Goal: Task Accomplishment & Management: Manage account settings

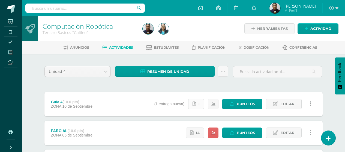
click at [197, 105] on link "1" at bounding box center [196, 104] width 16 height 11
click at [296, 102] on link "Editar" at bounding box center [284, 104] width 36 height 11
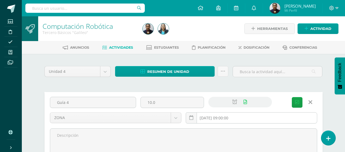
click at [277, 115] on input "2025-09-10 09:00:00" at bounding box center [251, 118] width 131 height 11
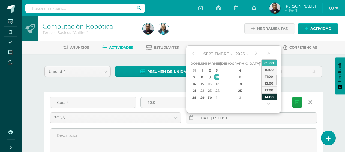
click at [269, 96] on div "14:00" at bounding box center [268, 96] width 15 height 7
type input "2025-09-10 14:00"
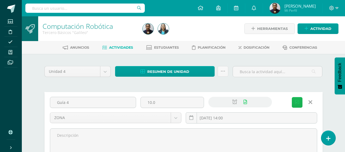
click at [297, 104] on icon "submit" at bounding box center [297, 102] width 4 height 5
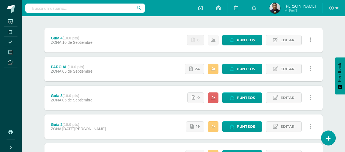
scroll to position [54, 0]
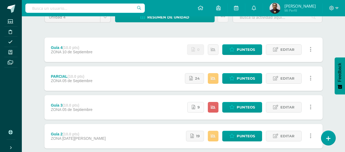
click at [196, 108] on link "9" at bounding box center [195, 107] width 17 height 11
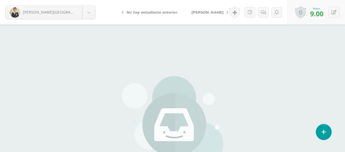
click at [45, 15] on body "[PERSON_NAME] entrega [PERSON_NAME][GEOGRAPHIC_DATA] [PERSON_NAME][GEOGRAPHIC_D…" at bounding box center [172, 113] width 345 height 227
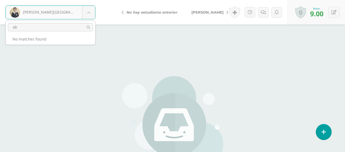
type input "a"
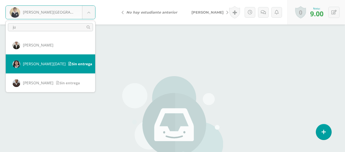
type input "ju"
select select "1363"
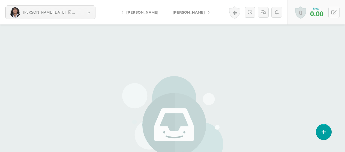
click at [332, 14] on icon at bounding box center [333, 12] width 5 height 5
type input "10"
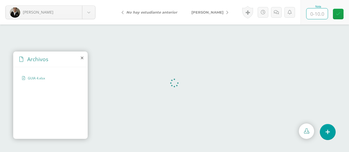
click at [316, 14] on input "text" at bounding box center [316, 13] width 21 height 11
type input "4"
click at [341, 13] on link at bounding box center [338, 14] width 11 height 11
click at [199, 13] on span "[PERSON_NAME]" at bounding box center [207, 12] width 32 height 4
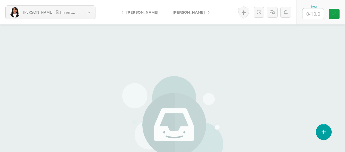
click at [304, 13] on input "text" at bounding box center [312, 13] width 21 height 11
type input "0"
click at [189, 13] on span "[PERSON_NAME]" at bounding box center [188, 12] width 32 height 4
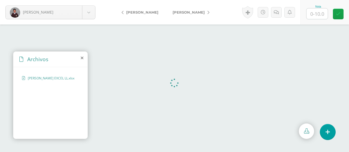
click at [81, 58] on icon at bounding box center [82, 58] width 3 height 4
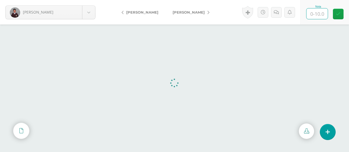
click at [309, 13] on input "text" at bounding box center [316, 13] width 21 height 11
type input "7"
click at [191, 11] on span "[PERSON_NAME]" at bounding box center [188, 12] width 32 height 4
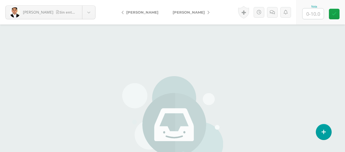
click at [308, 15] on input "text" at bounding box center [312, 13] width 21 height 11
type input "0"
click at [190, 12] on span "[PERSON_NAME]" at bounding box center [188, 12] width 32 height 4
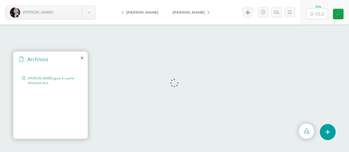
click at [317, 14] on input "text" at bounding box center [316, 13] width 21 height 11
type input "8"
click at [199, 11] on span "[PERSON_NAME]" at bounding box center [188, 12] width 32 height 4
click at [315, 14] on input "text" at bounding box center [316, 13] width 21 height 11
type input "6"
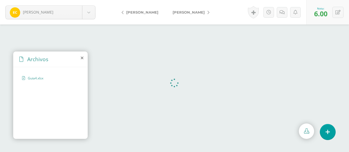
click at [211, 8] on link "[PERSON_NAME], Benneth" at bounding box center [189, 12] width 48 height 13
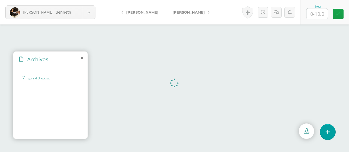
click at [314, 13] on input "text" at bounding box center [316, 13] width 21 height 11
type input "5"
click at [177, 5] on div "Carias, Emily Chávez, Allan" at bounding box center [150, 12] width 76 height 25
click at [178, 11] on span "[PERSON_NAME]" at bounding box center [188, 12] width 32 height 4
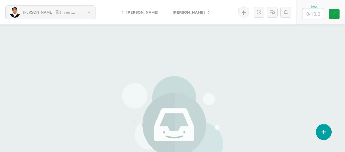
click at [314, 14] on input "text" at bounding box center [312, 13] width 21 height 11
type input "0"
click at [203, 14] on span "[PERSON_NAME]" at bounding box center [188, 12] width 32 height 4
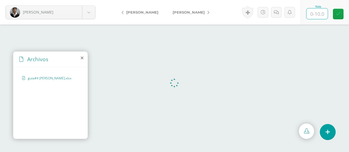
click at [324, 16] on input "text" at bounding box center [316, 13] width 21 height 11
type input "8"
click at [189, 15] on link "[PERSON_NAME]" at bounding box center [189, 12] width 48 height 13
click at [308, 16] on input "text" at bounding box center [316, 13] width 21 height 11
type input "7"
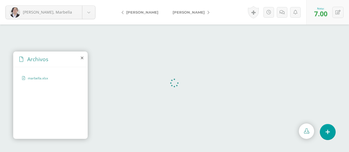
click at [199, 9] on link "[PERSON_NAME]" at bounding box center [189, 12] width 48 height 13
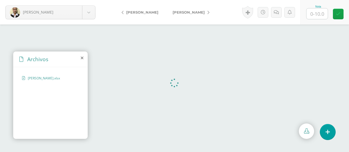
click at [317, 14] on input "text" at bounding box center [316, 13] width 21 height 11
type input "6"
click at [197, 18] on link "[PERSON_NAME]" at bounding box center [189, 12] width 48 height 13
click at [318, 18] on input "text" at bounding box center [316, 13] width 21 height 11
type input "7"
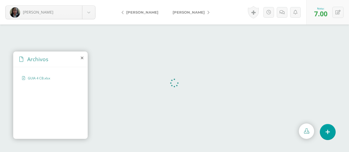
click at [204, 8] on link "[PERSON_NAME]" at bounding box center [189, 12] width 48 height 13
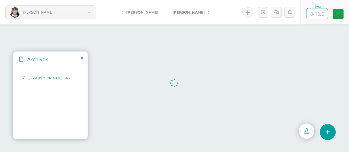
click at [320, 17] on input "text" at bounding box center [316, 13] width 21 height 11
type input "7"
click at [197, 15] on link "[PERSON_NAME]" at bounding box center [189, 12] width 48 height 13
click at [312, 11] on input "text" at bounding box center [316, 13] width 21 height 11
type input "8"
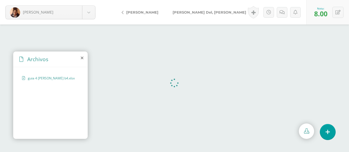
click at [184, 11] on span "[PERSON_NAME]" at bounding box center [209, 12] width 74 height 4
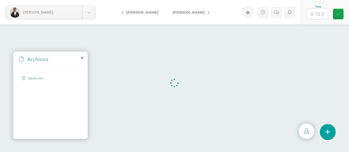
click at [320, 21] on div "Nota" at bounding box center [324, 12] width 48 height 25
click at [320, 18] on input "text" at bounding box center [316, 13] width 21 height 11
type input "6"
click at [337, 13] on icon at bounding box center [338, 14] width 5 height 5
click at [198, 12] on span "[PERSON_NAME]" at bounding box center [188, 12] width 32 height 4
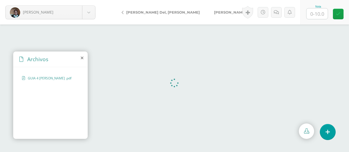
click at [317, 12] on input "text" at bounding box center [316, 13] width 21 height 11
type input "5"
click at [207, 15] on link "[PERSON_NAME]" at bounding box center [231, 12] width 48 height 13
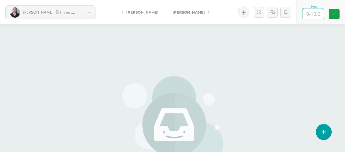
click at [306, 15] on input "text" at bounding box center [312, 13] width 21 height 11
type input "0"
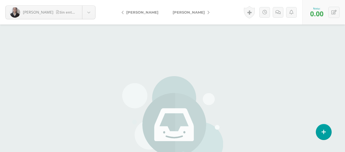
click at [207, 11] on icon at bounding box center [208, 13] width 2 height 4
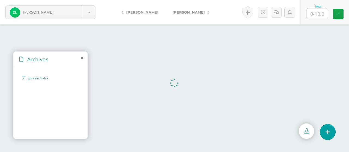
click at [315, 17] on input "text" at bounding box center [316, 13] width 21 height 11
type input "5"
click at [186, 14] on span "[PERSON_NAME]" at bounding box center [188, 12] width 32 height 4
click at [317, 13] on input "text" at bounding box center [316, 13] width 21 height 11
type input "7"
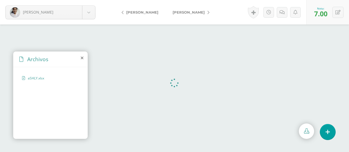
click at [183, 10] on link "[PERSON_NAME]" at bounding box center [189, 12] width 48 height 13
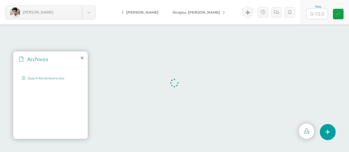
click at [315, 15] on input "text" at bounding box center [316, 13] width 21 height 11
type input "10"
click at [183, 9] on link "Sicajau, [PERSON_NAME]" at bounding box center [196, 12] width 63 height 13
click at [317, 11] on input "text" at bounding box center [316, 13] width 21 height 11
type input "6"
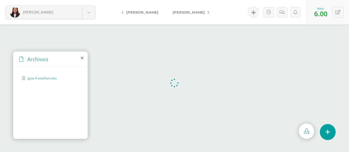
click at [195, 12] on span "[PERSON_NAME]" at bounding box center [188, 12] width 32 height 4
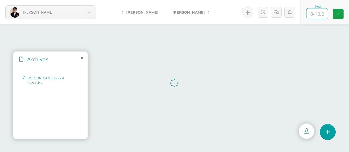
click at [317, 17] on input "text" at bounding box center [316, 13] width 21 height 11
type input "5"
click at [191, 15] on link "[PERSON_NAME]" at bounding box center [189, 12] width 48 height 13
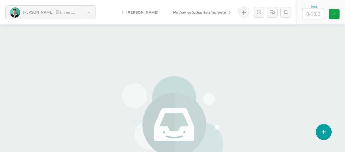
click at [317, 17] on input "text" at bounding box center [312, 13] width 21 height 11
click at [315, 14] on input "text" at bounding box center [312, 13] width 21 height 11
type input "0"
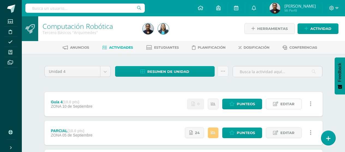
click at [277, 104] on icon at bounding box center [275, 104] width 5 height 5
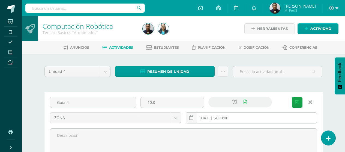
click at [252, 121] on input "2025-09-10 14:00:00" at bounding box center [251, 118] width 131 height 11
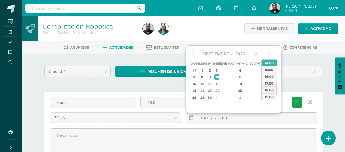
type input "2025-09-10 14:00"
